Goal: Information Seeking & Learning: Learn about a topic

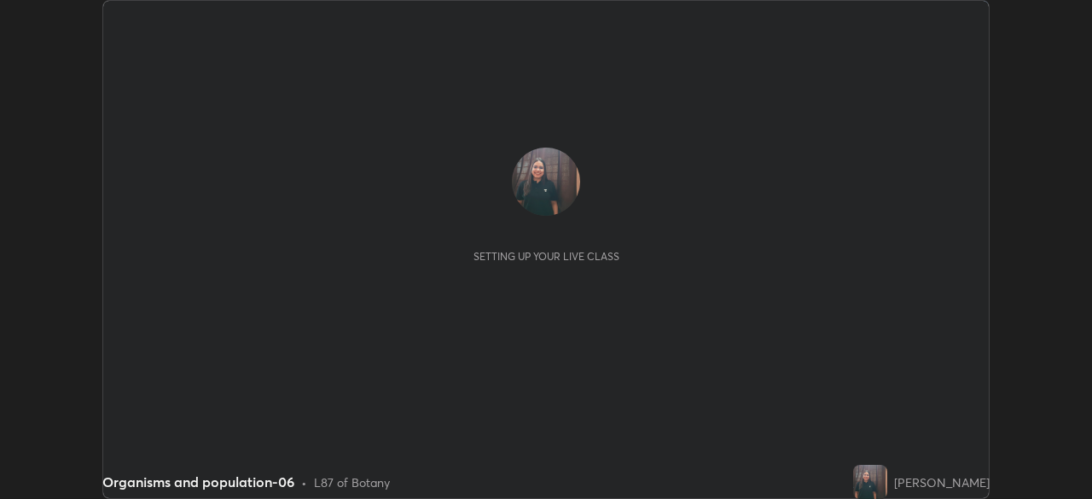
scroll to position [499, 1092]
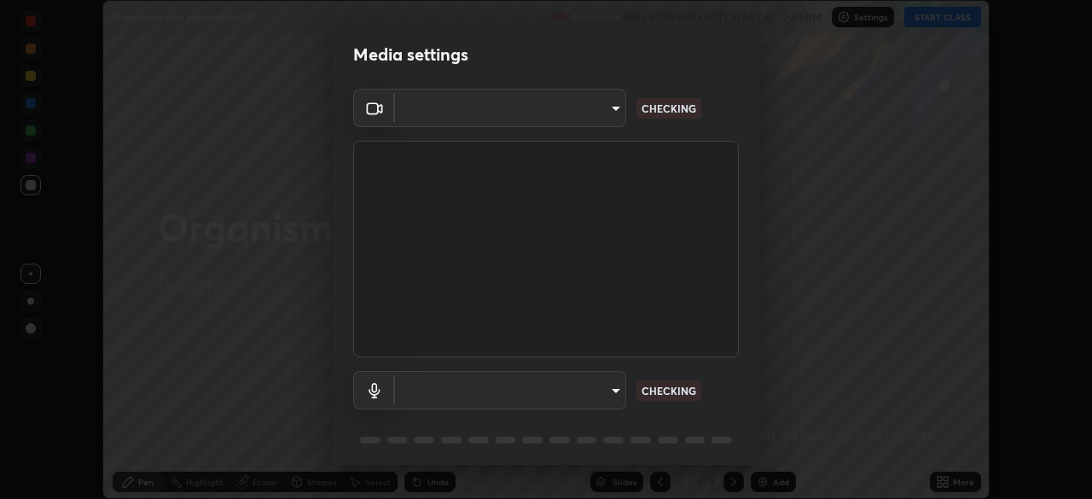
type input "39218383dda868cd4504dd97761412f6e3e7a9d746ba88a72bd4eee89263a53b"
type input "7e46d3ccb90dd8e77f6393a4b801b6ab25fce6f844fb8b3d2596e8b3168d9160"
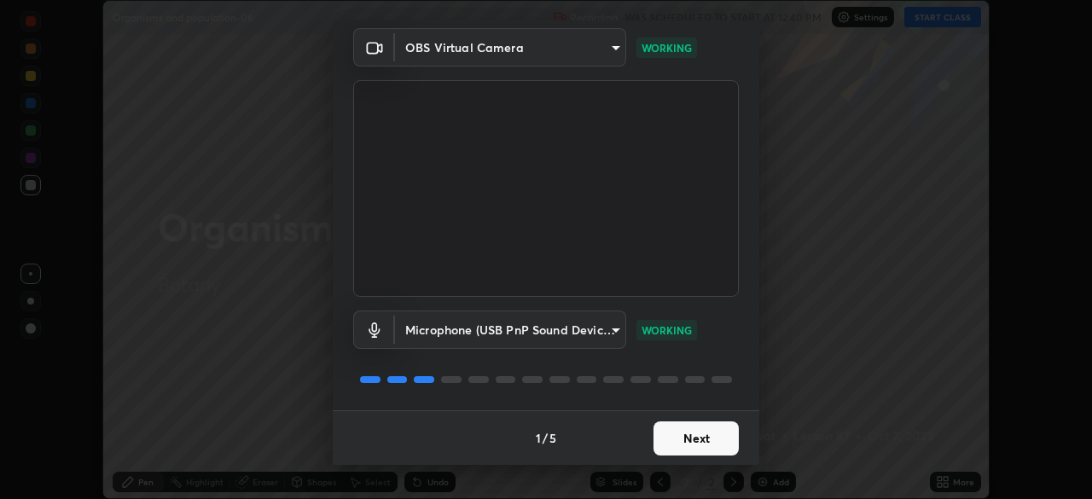
click at [694, 438] on button "Next" at bounding box center [696, 439] width 85 height 34
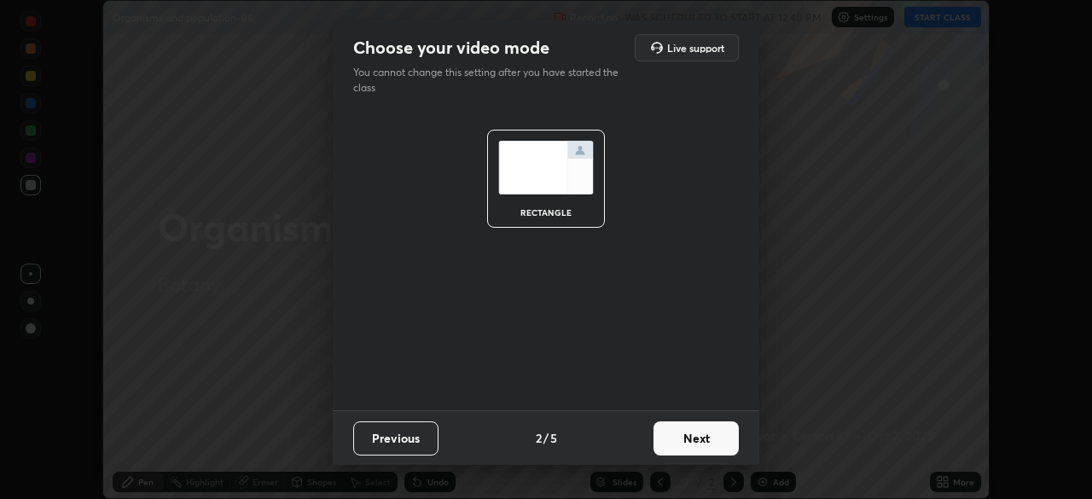
scroll to position [0, 0]
click at [696, 440] on button "Next" at bounding box center [696, 439] width 85 height 34
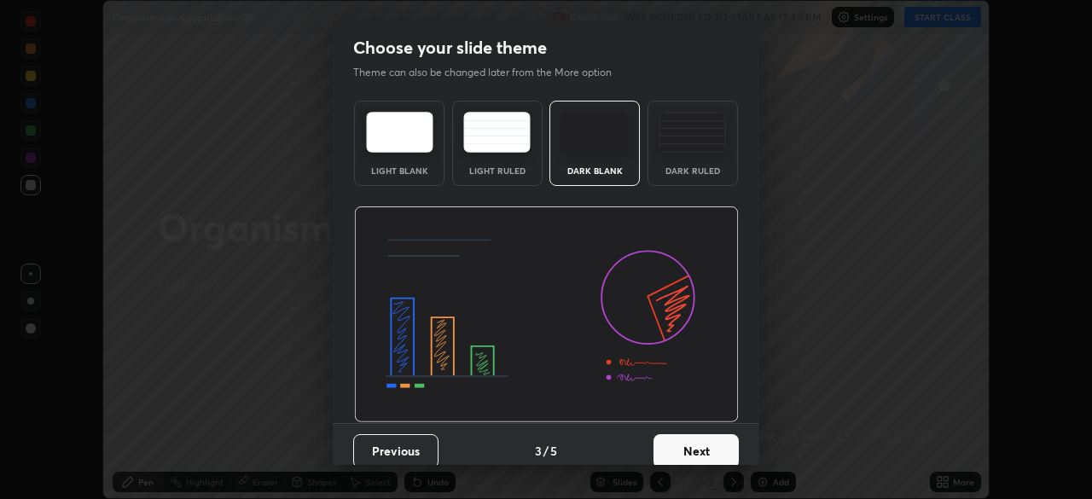
scroll to position [13, 0]
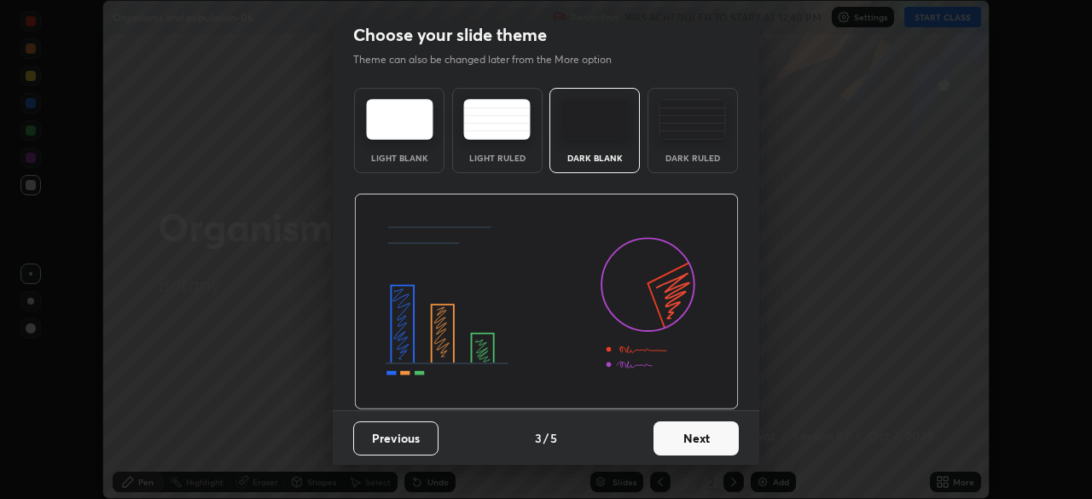
click at [684, 444] on button "Next" at bounding box center [696, 439] width 85 height 34
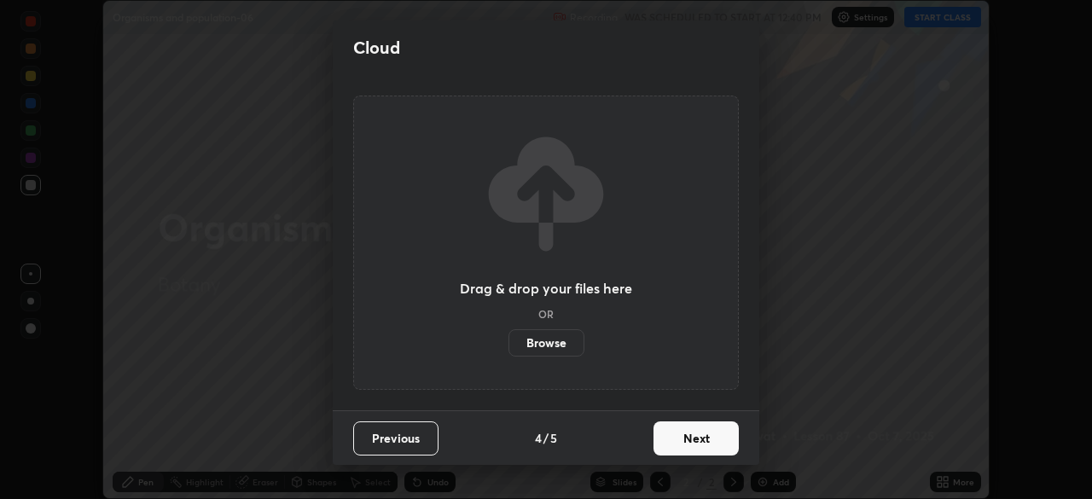
click at [686, 440] on button "Next" at bounding box center [696, 439] width 85 height 34
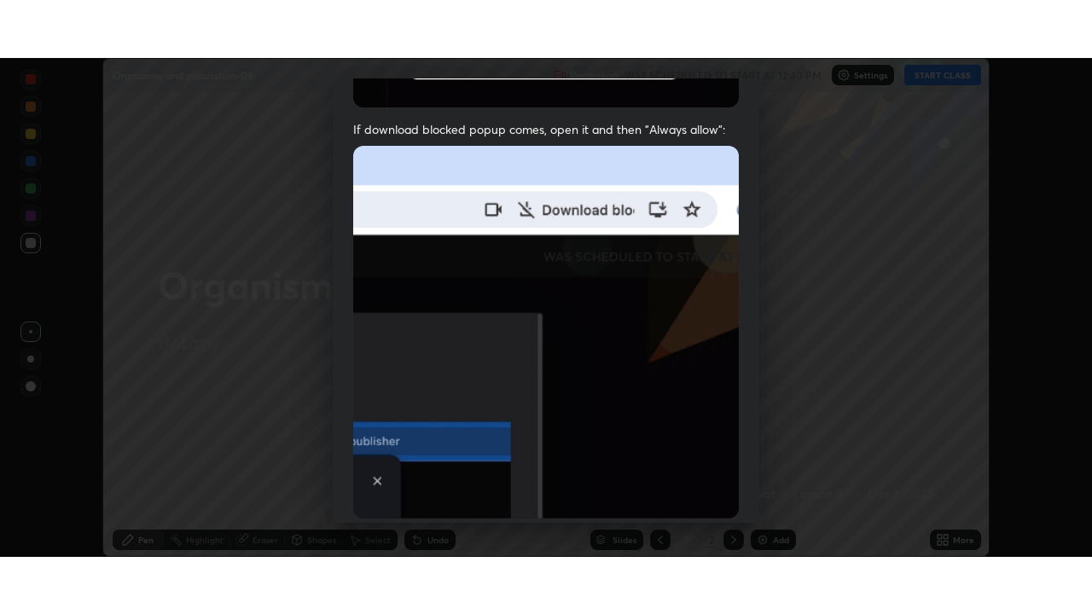
scroll to position [409, 0]
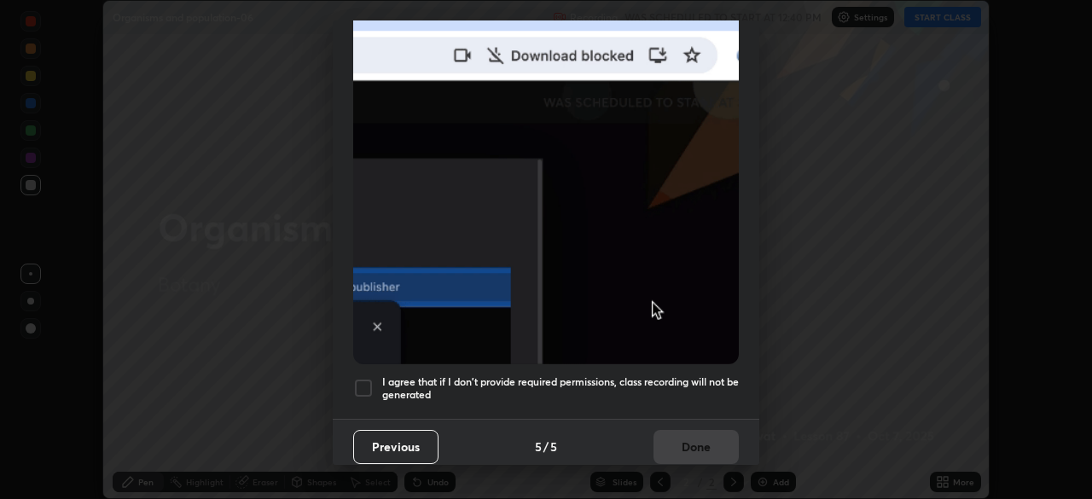
click at [365, 384] on div at bounding box center [363, 388] width 20 height 20
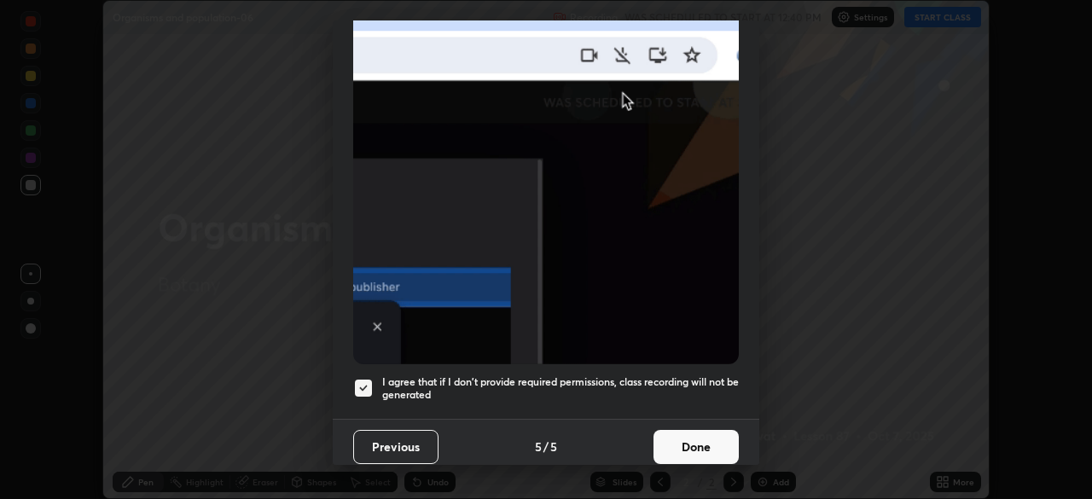
click at [713, 447] on button "Done" at bounding box center [696, 447] width 85 height 34
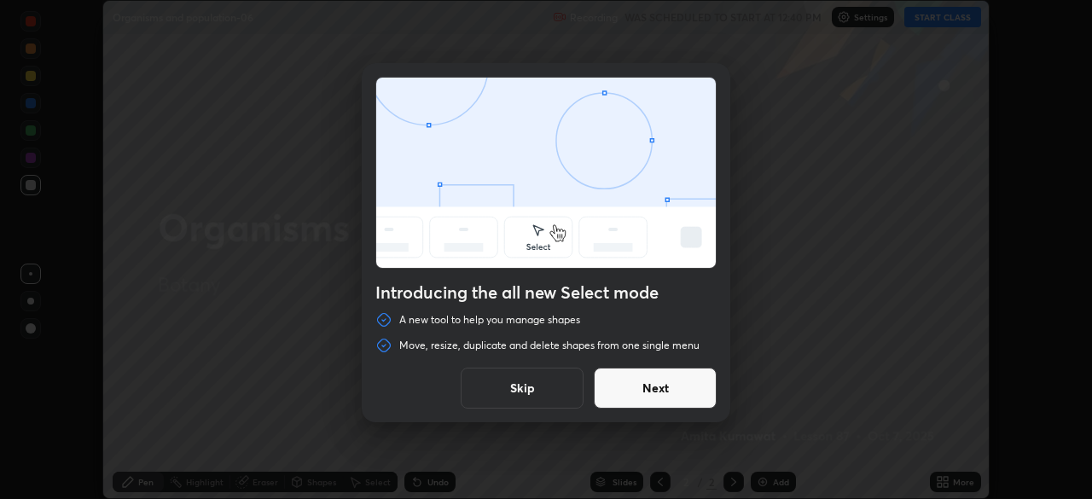
click at [555, 394] on button "Skip" at bounding box center [522, 388] width 123 height 41
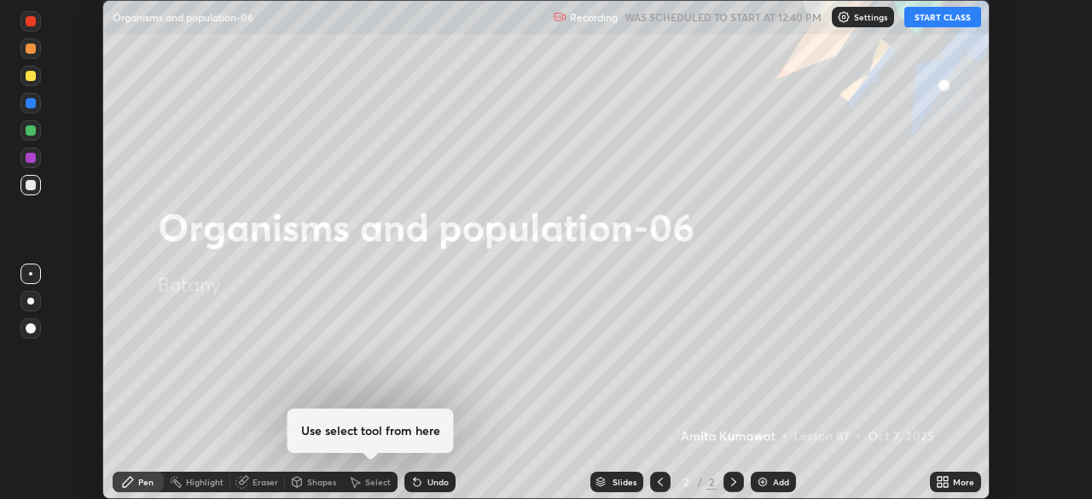
click at [947, 17] on button "START CLASS" at bounding box center [943, 17] width 77 height 20
click at [947, 478] on icon at bounding box center [946, 479] width 4 height 4
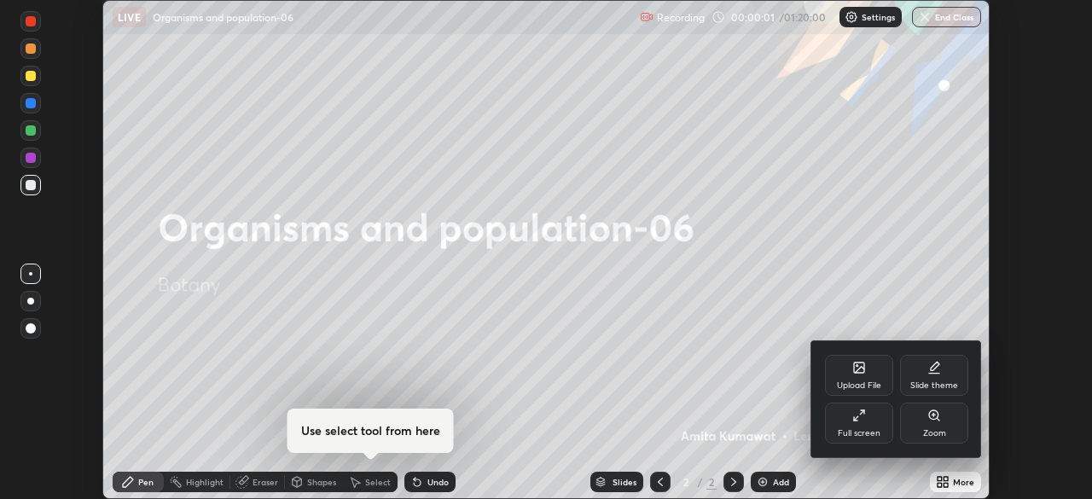
click at [858, 432] on div "Full screen" at bounding box center [859, 433] width 43 height 9
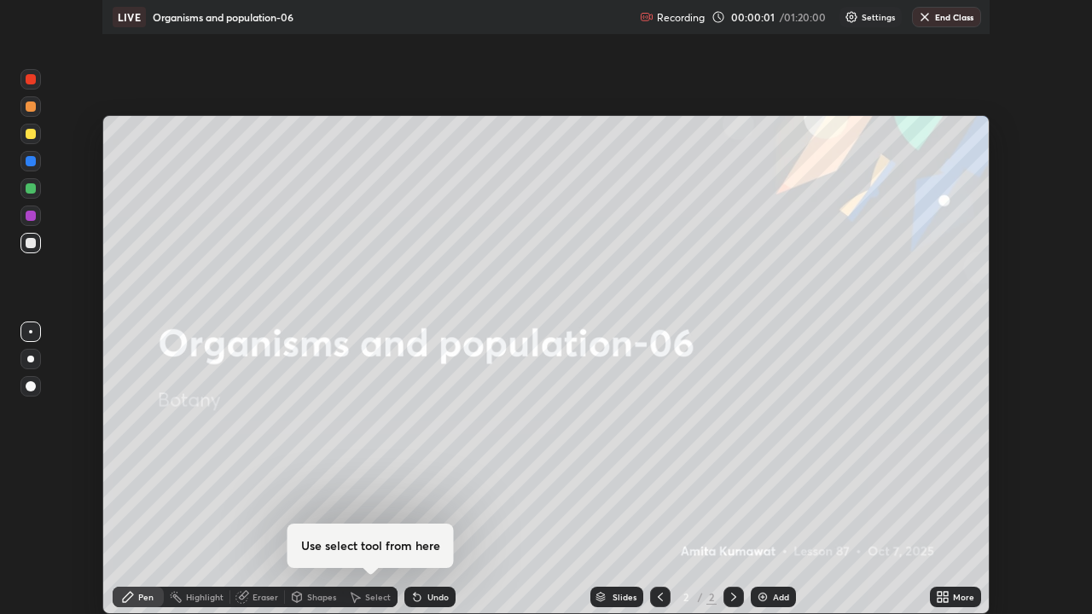
scroll to position [614, 1092]
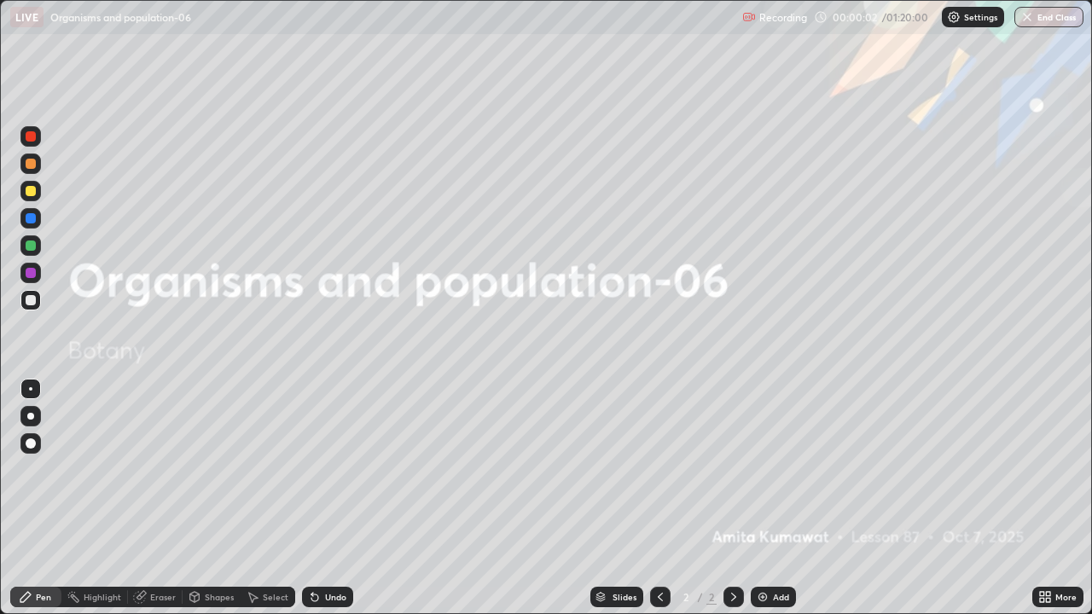
click at [768, 498] on div "Add" at bounding box center [773, 597] width 45 height 20
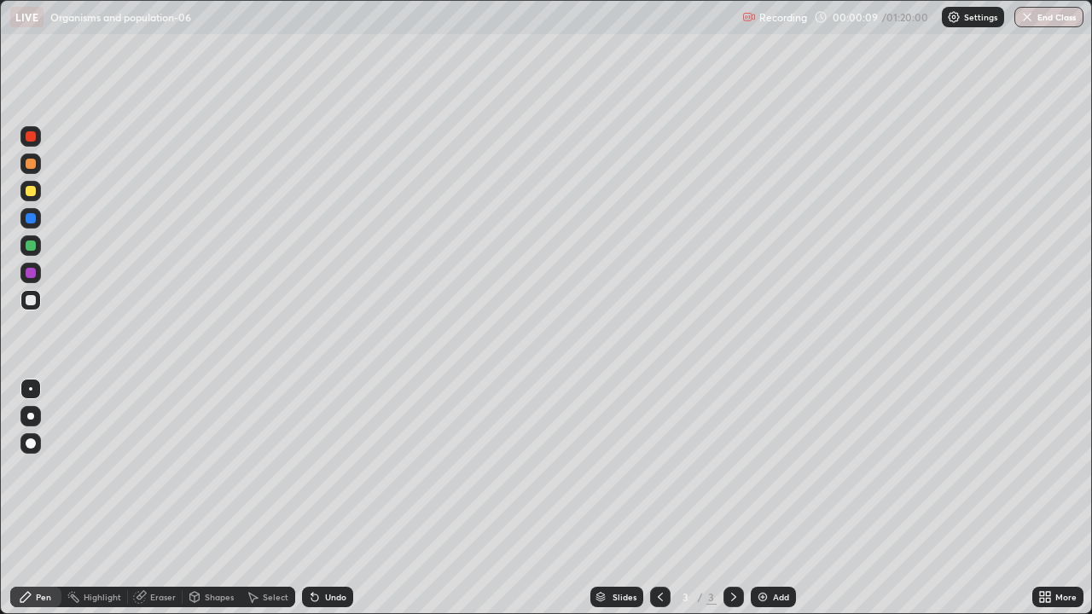
click at [31, 416] on div at bounding box center [30, 416] width 7 height 7
click at [32, 164] on div at bounding box center [31, 164] width 10 height 10
click at [30, 300] on div at bounding box center [31, 300] width 10 height 10
click at [329, 498] on div "Undo" at bounding box center [327, 597] width 51 height 20
click at [331, 498] on div "Undo" at bounding box center [335, 597] width 21 height 9
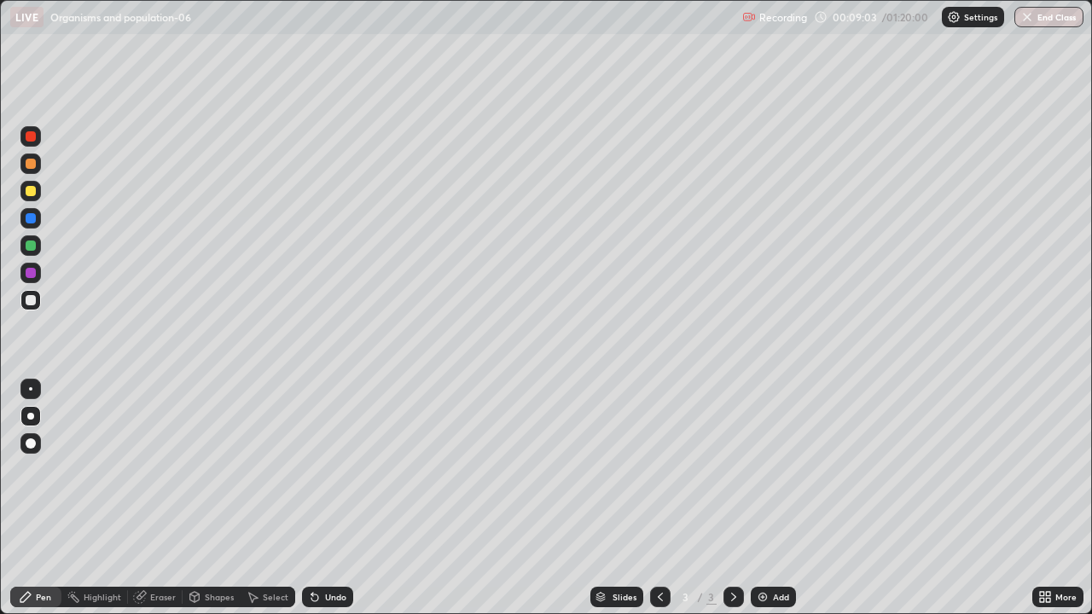
click at [340, 498] on div "Undo" at bounding box center [335, 597] width 21 height 9
click at [760, 498] on img at bounding box center [763, 598] width 14 height 14
click at [31, 220] on div at bounding box center [31, 218] width 10 height 10
click at [32, 161] on div at bounding box center [31, 164] width 10 height 10
click at [35, 218] on div at bounding box center [31, 218] width 10 height 10
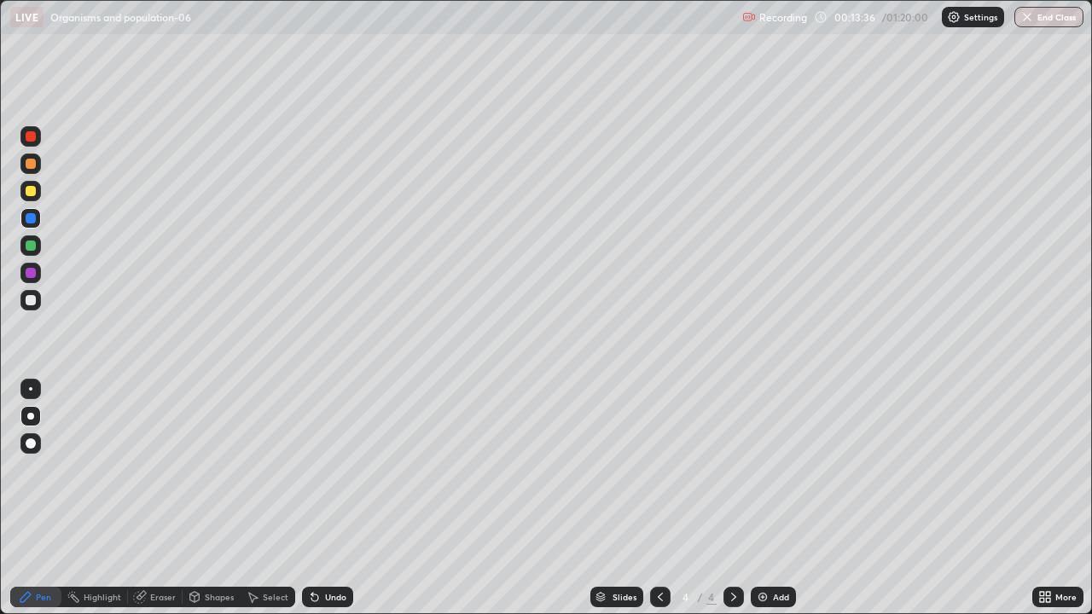
click at [32, 271] on div at bounding box center [31, 273] width 10 height 10
click at [312, 498] on icon at bounding box center [315, 598] width 7 height 7
click at [656, 498] on icon at bounding box center [661, 598] width 14 height 14
click at [734, 498] on icon at bounding box center [734, 598] width 14 height 14
click at [763, 498] on img at bounding box center [763, 598] width 14 height 14
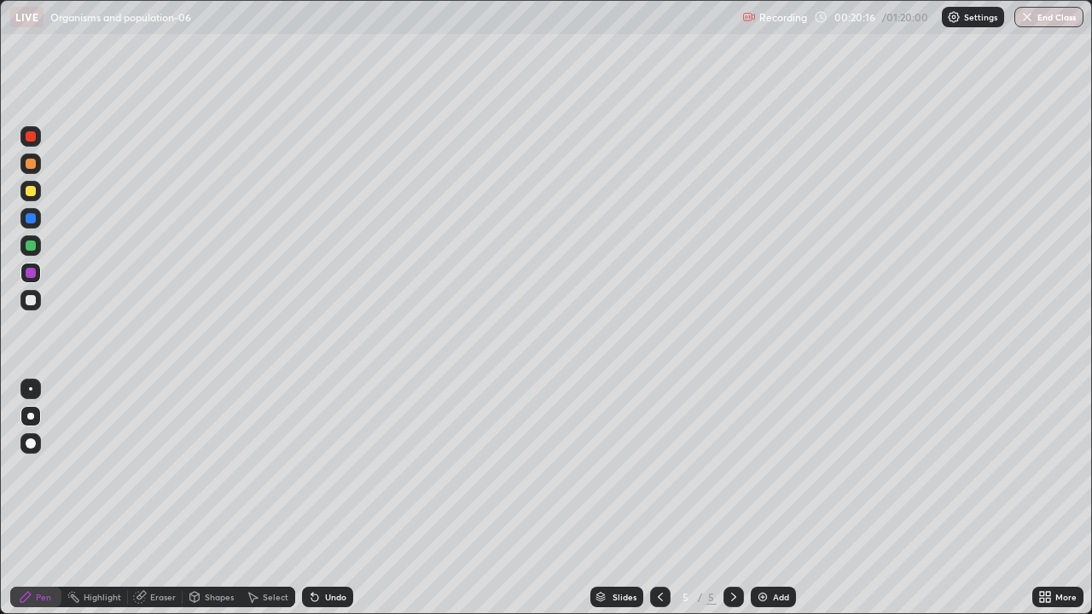
click at [32, 300] on div at bounding box center [31, 300] width 10 height 10
click at [29, 300] on div at bounding box center [31, 300] width 10 height 10
click at [32, 248] on div at bounding box center [31, 246] width 10 height 10
click at [34, 192] on div at bounding box center [31, 191] width 10 height 10
click at [31, 244] on div at bounding box center [31, 246] width 10 height 10
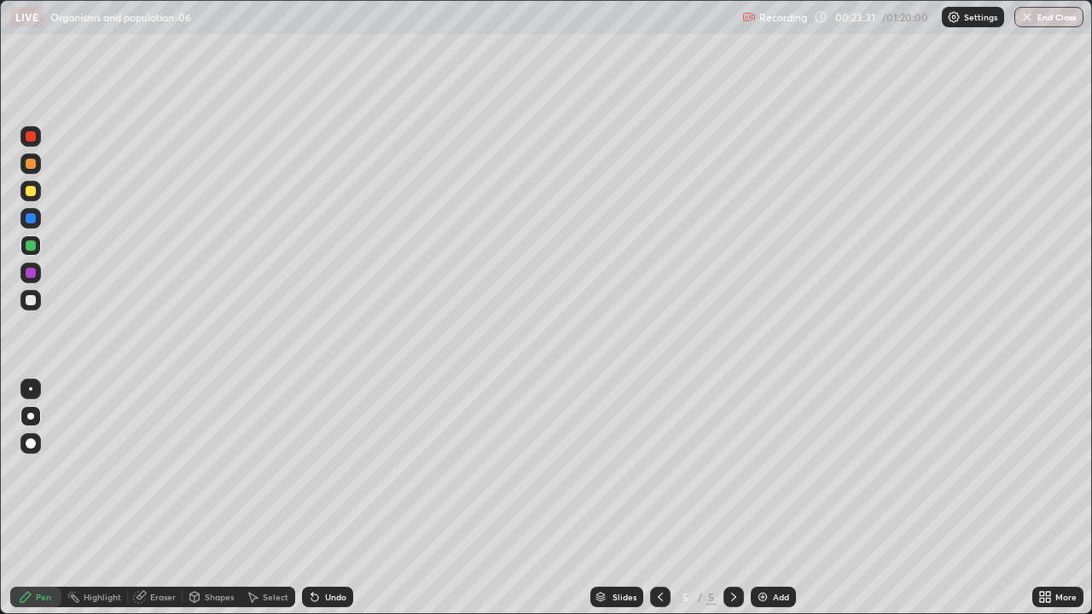
click at [32, 305] on div at bounding box center [31, 300] width 10 height 10
click at [762, 498] on img at bounding box center [763, 598] width 14 height 14
click at [32, 271] on div at bounding box center [31, 273] width 10 height 10
click at [656, 498] on icon at bounding box center [661, 598] width 14 height 14
click at [736, 498] on div at bounding box center [734, 597] width 20 height 20
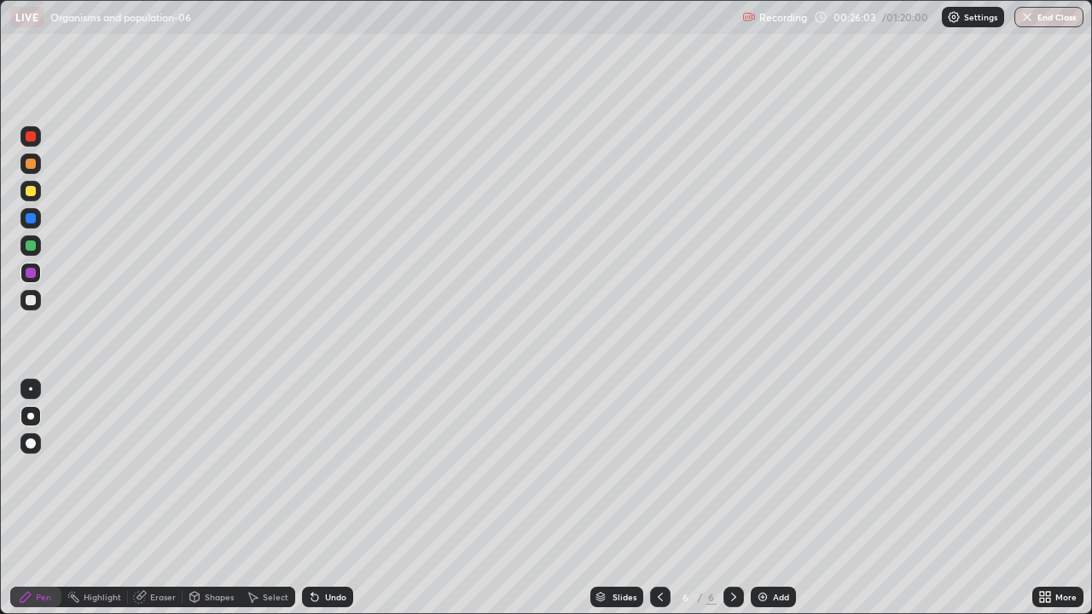
click at [34, 164] on div at bounding box center [31, 164] width 10 height 10
click at [33, 300] on div at bounding box center [31, 300] width 10 height 10
click at [333, 498] on div "Undo" at bounding box center [335, 597] width 21 height 9
click at [334, 498] on div "Undo" at bounding box center [335, 597] width 21 height 9
click at [335, 498] on div "Undo" at bounding box center [335, 597] width 21 height 9
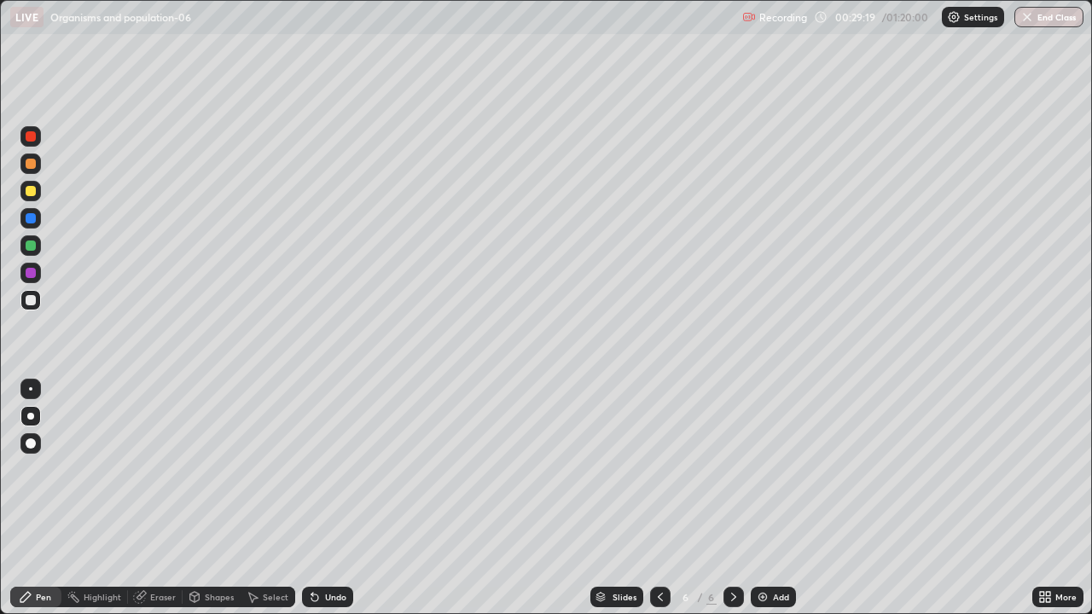
click at [336, 498] on div "Undo" at bounding box center [335, 597] width 21 height 9
click at [334, 498] on div "Undo" at bounding box center [335, 597] width 21 height 9
click at [332, 498] on div "Undo" at bounding box center [335, 597] width 21 height 9
click at [28, 298] on div at bounding box center [31, 300] width 10 height 10
click at [31, 275] on div at bounding box center [31, 273] width 10 height 10
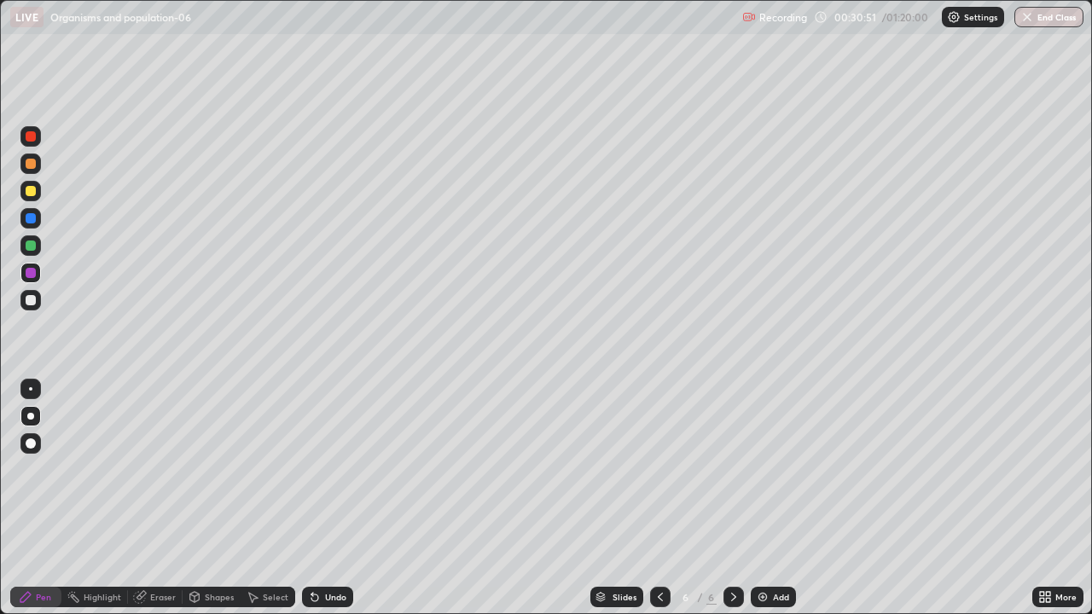
click at [31, 301] on div at bounding box center [31, 300] width 10 height 10
click at [341, 498] on div "Undo" at bounding box center [327, 597] width 51 height 20
click at [29, 271] on div at bounding box center [31, 273] width 10 height 10
click at [659, 498] on icon at bounding box center [661, 598] width 14 height 14
click at [725, 498] on div at bounding box center [734, 597] width 20 height 20
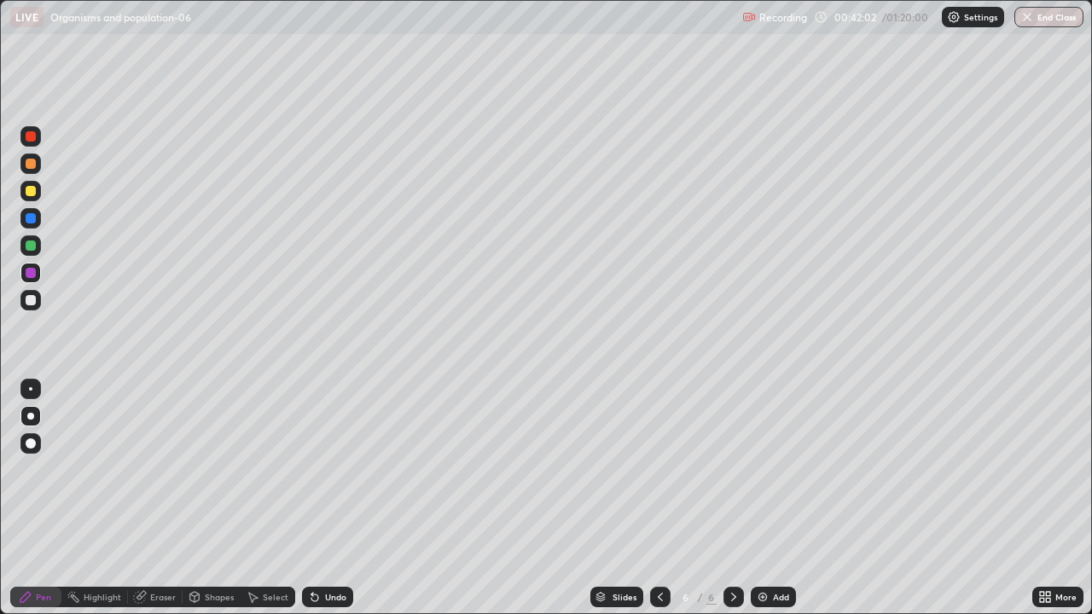
click at [731, 498] on icon at bounding box center [734, 598] width 14 height 14
click at [765, 498] on img at bounding box center [763, 598] width 14 height 14
click at [31, 305] on div at bounding box center [31, 300] width 10 height 10
click at [347, 498] on div "Undo" at bounding box center [327, 597] width 51 height 20
click at [328, 498] on div "Undo" at bounding box center [335, 597] width 21 height 9
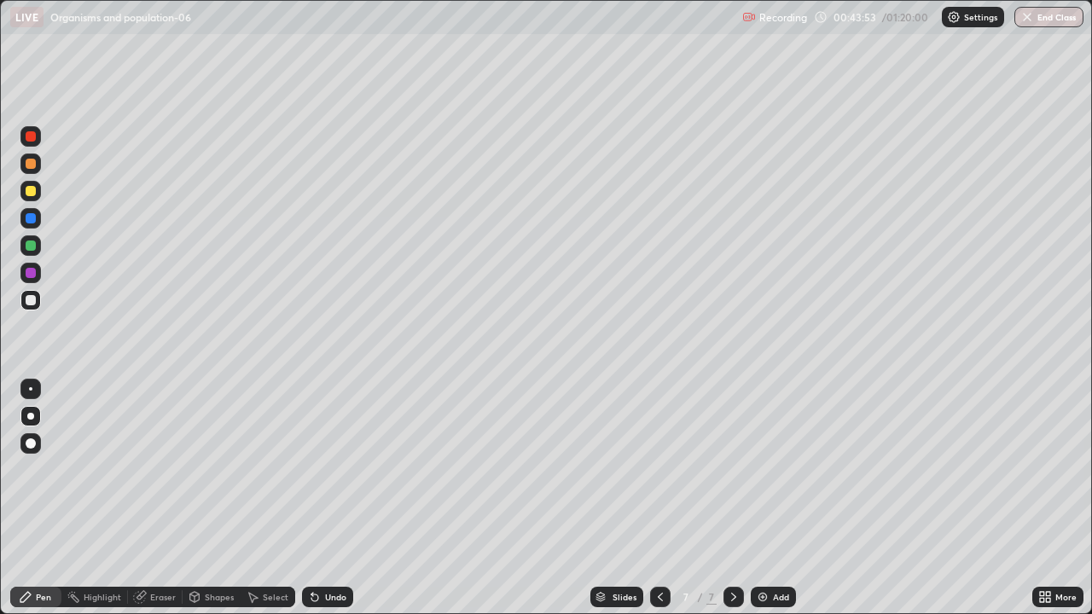
click at [28, 140] on div at bounding box center [31, 136] width 10 height 10
click at [335, 498] on div "Undo" at bounding box center [335, 597] width 21 height 9
click at [331, 498] on div "Undo" at bounding box center [335, 597] width 21 height 9
click at [318, 498] on icon at bounding box center [315, 598] width 14 height 14
click at [33, 305] on div at bounding box center [30, 300] width 20 height 20
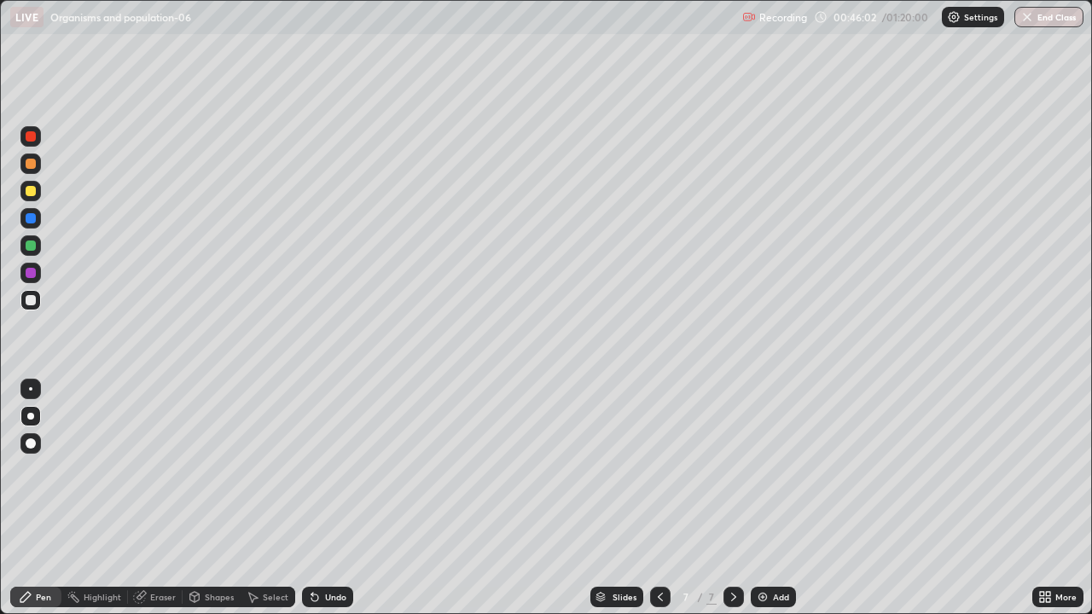
click at [337, 498] on div "Undo" at bounding box center [335, 597] width 21 height 9
click at [38, 274] on div at bounding box center [30, 273] width 20 height 20
click at [31, 244] on div at bounding box center [31, 246] width 10 height 10
click at [39, 300] on div at bounding box center [30, 300] width 20 height 20
click at [329, 498] on div "Undo" at bounding box center [335, 597] width 21 height 9
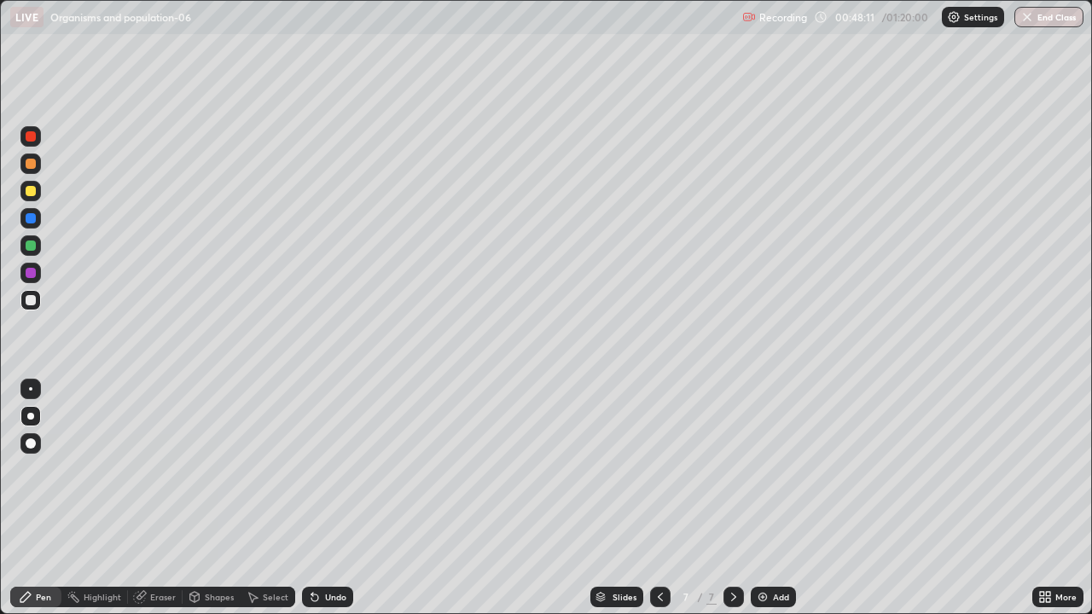
click at [335, 498] on div "Undo" at bounding box center [335, 597] width 21 height 9
click at [37, 268] on div at bounding box center [30, 273] width 20 height 20
click at [659, 498] on icon at bounding box center [661, 598] width 14 height 14
click at [661, 498] on div at bounding box center [660, 597] width 20 height 34
click at [659, 498] on icon at bounding box center [661, 598] width 14 height 14
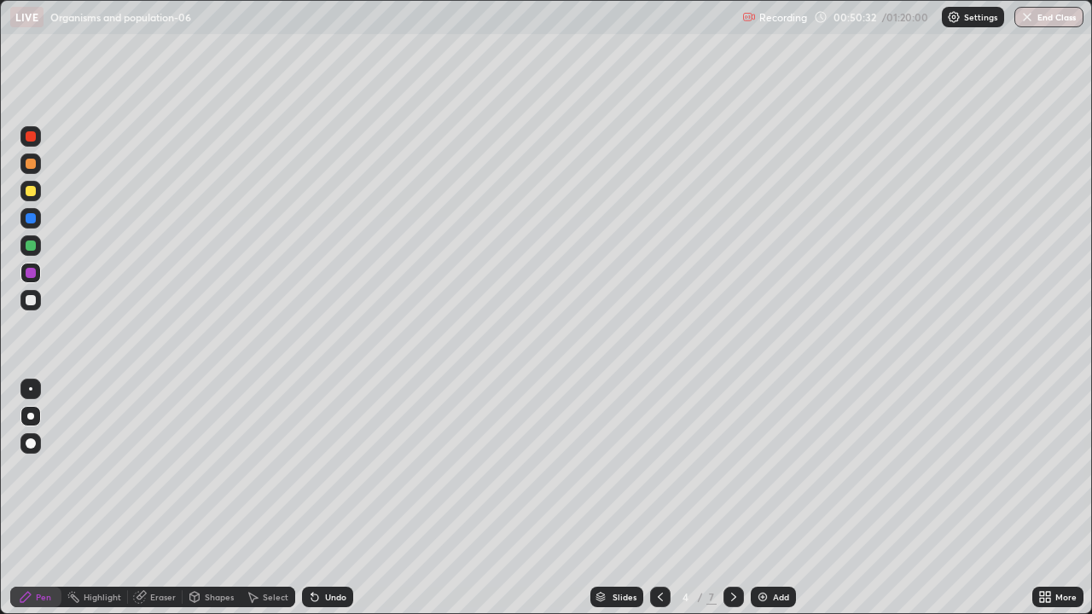
click at [732, 498] on icon at bounding box center [734, 598] width 14 height 14
click at [739, 498] on div at bounding box center [734, 597] width 20 height 20
click at [734, 498] on icon at bounding box center [734, 598] width 14 height 14
click at [659, 498] on icon at bounding box center [661, 598] width 14 height 14
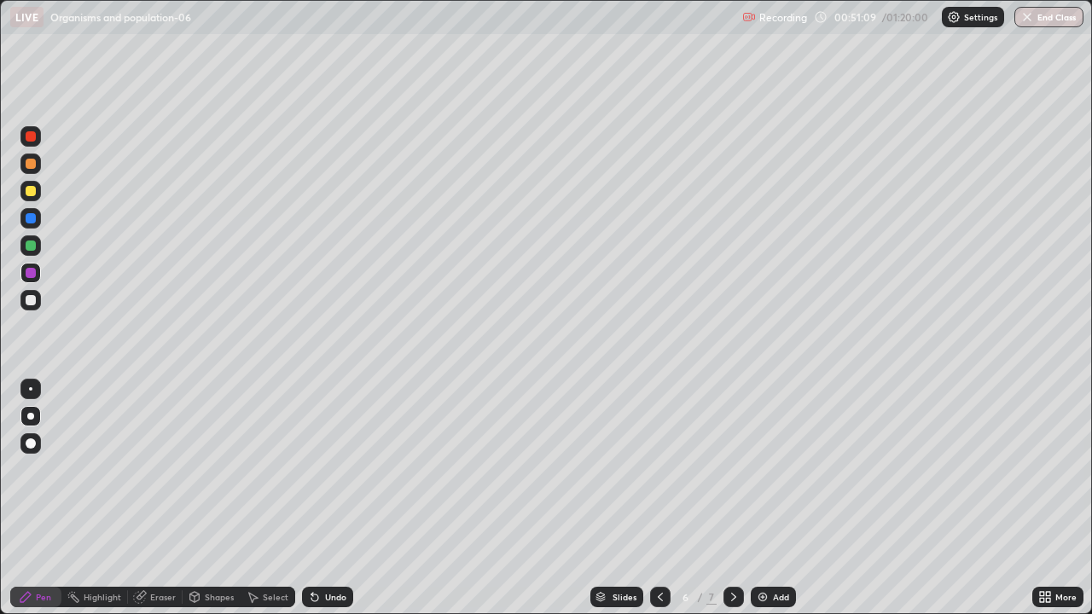
click at [667, 498] on div at bounding box center [660, 597] width 20 height 20
click at [734, 498] on div at bounding box center [734, 597] width 20 height 20
click at [732, 498] on icon at bounding box center [734, 598] width 14 height 14
click at [660, 498] on icon at bounding box center [660, 597] width 5 height 9
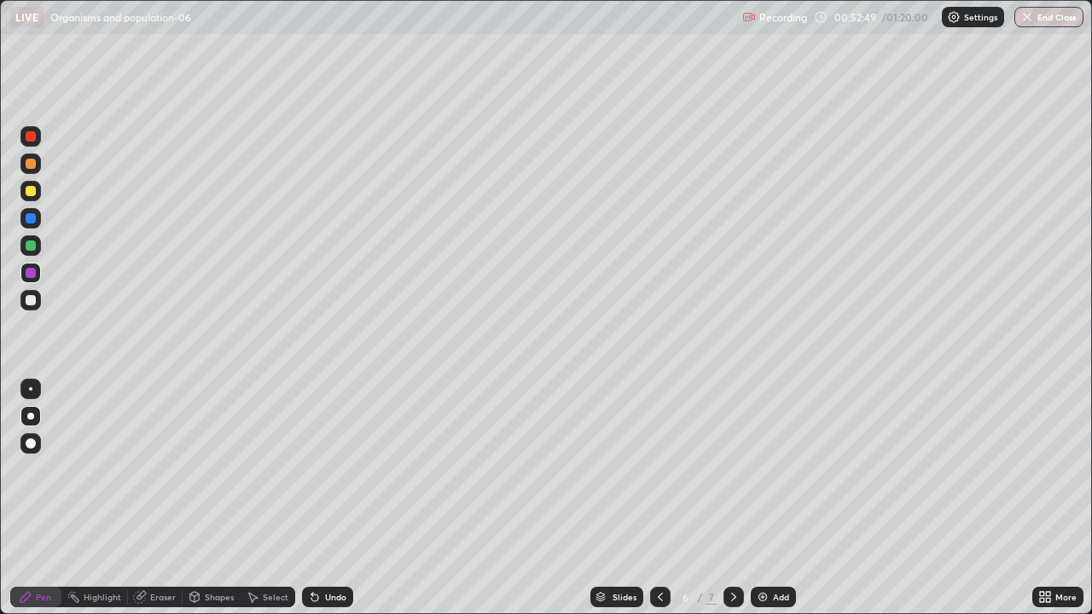
click at [732, 498] on icon at bounding box center [734, 598] width 14 height 14
click at [760, 498] on img at bounding box center [763, 598] width 14 height 14
click at [30, 300] on div at bounding box center [31, 300] width 10 height 10
click at [33, 270] on div at bounding box center [31, 273] width 10 height 10
click at [658, 498] on icon at bounding box center [661, 598] width 14 height 14
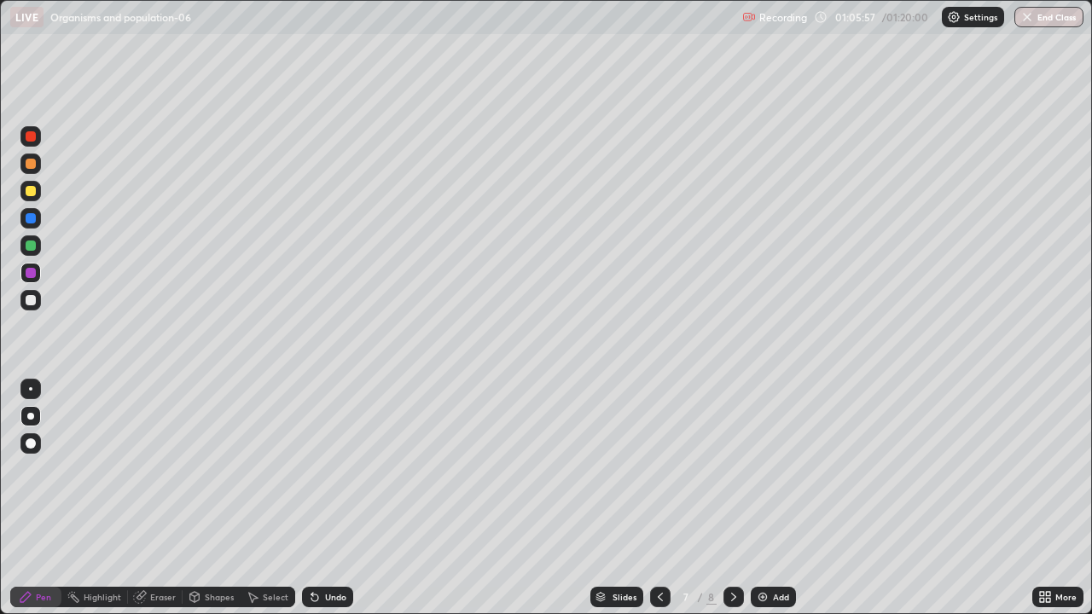
click at [732, 498] on icon at bounding box center [734, 598] width 14 height 14
click at [660, 498] on icon at bounding box center [661, 598] width 14 height 14
click at [724, 498] on div at bounding box center [734, 597] width 20 height 20
click at [26, 247] on div at bounding box center [31, 246] width 10 height 10
click at [659, 498] on icon at bounding box center [661, 598] width 14 height 14
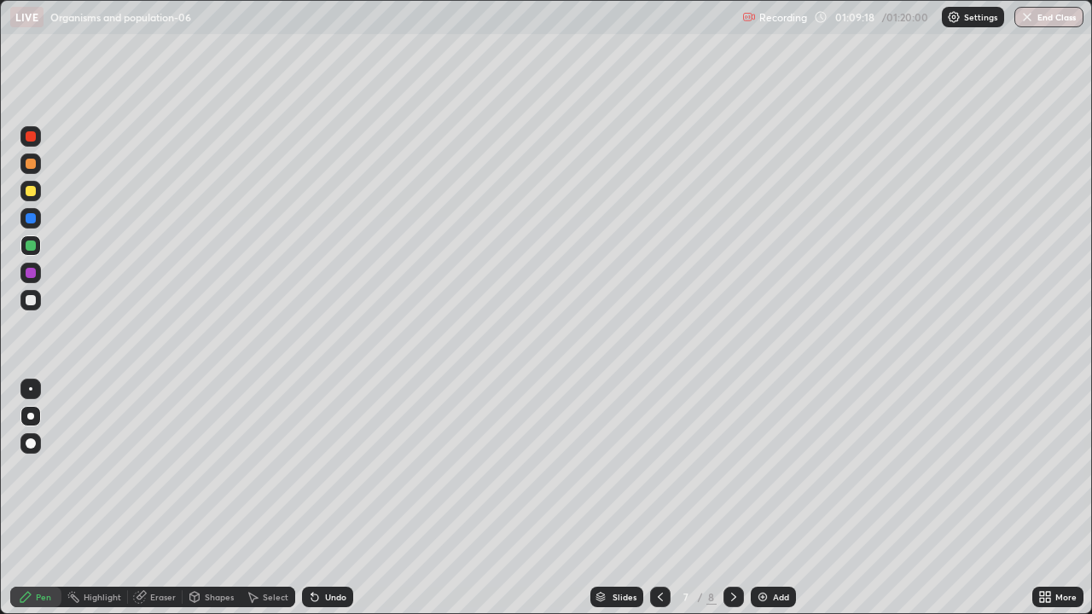
click at [741, 498] on div at bounding box center [734, 597] width 20 height 20
click at [724, 498] on div at bounding box center [734, 597] width 20 height 34
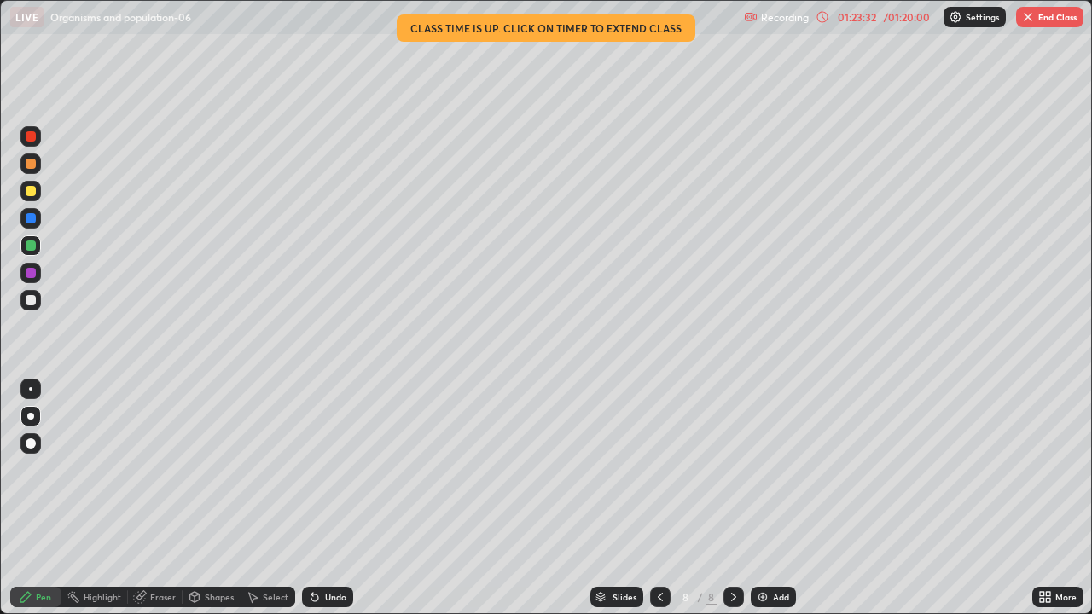
click at [1061, 23] on button "End Class" at bounding box center [1049, 17] width 67 height 20
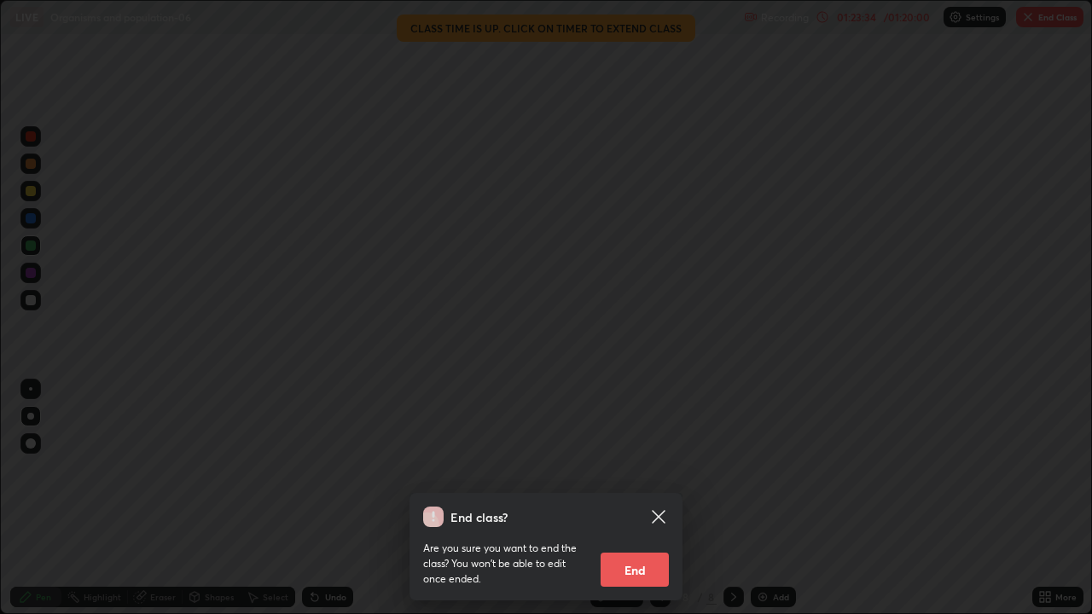
click at [638, 498] on button "End" at bounding box center [635, 570] width 68 height 34
